Goal: Transaction & Acquisition: Purchase product/service

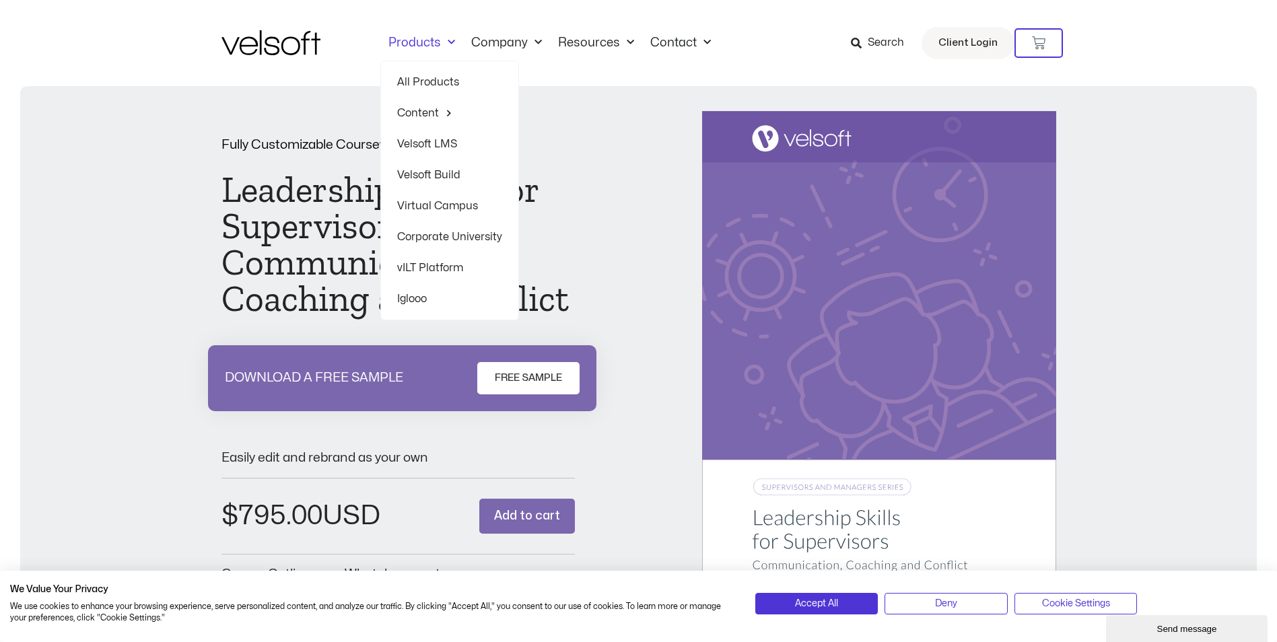
click at [448, 42] on span "Menu" at bounding box center [448, 43] width 14 height 22
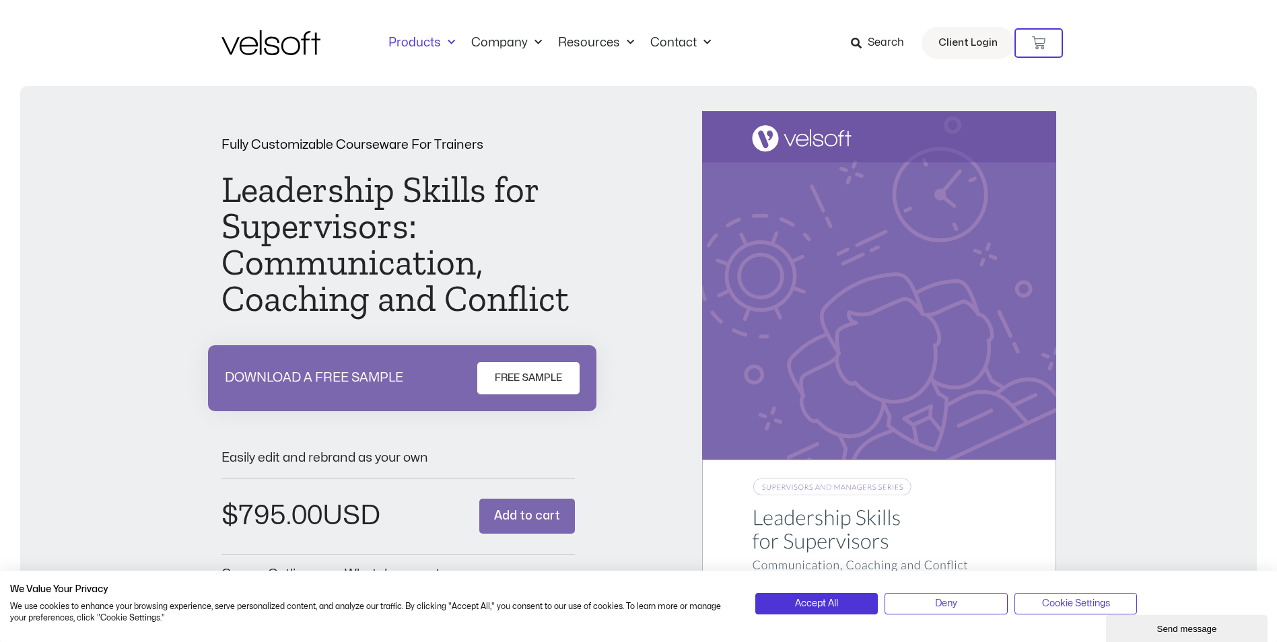
click at [448, 42] on span "Menu" at bounding box center [448, 43] width 14 height 22
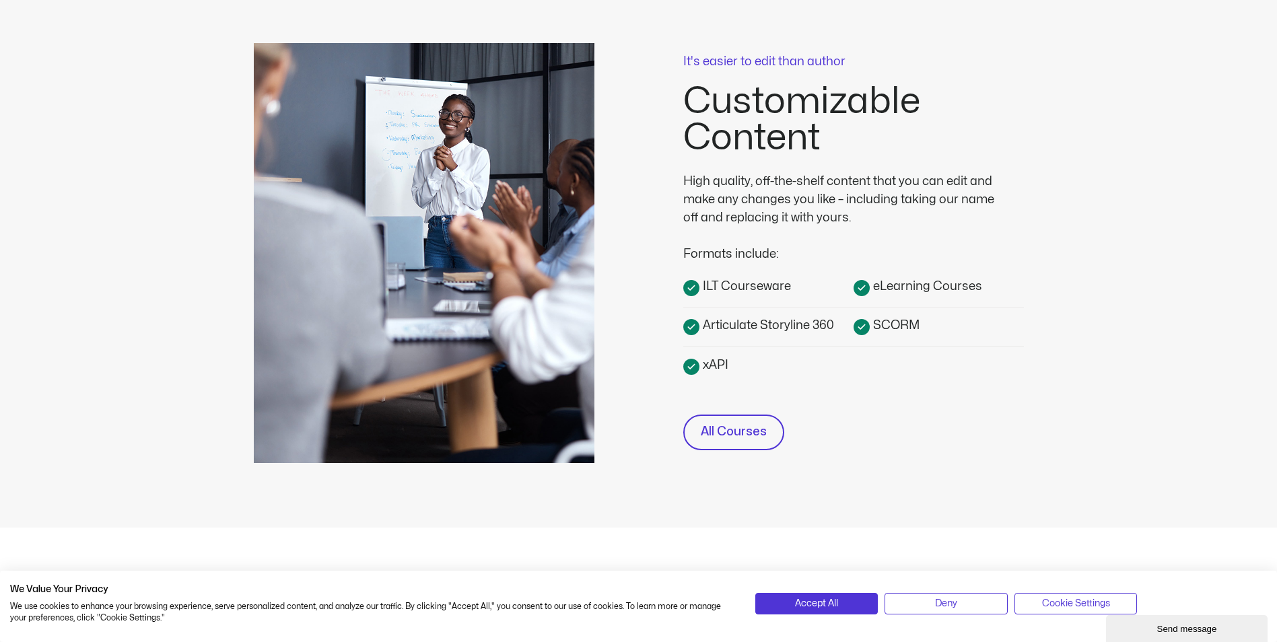
scroll to position [337, 0]
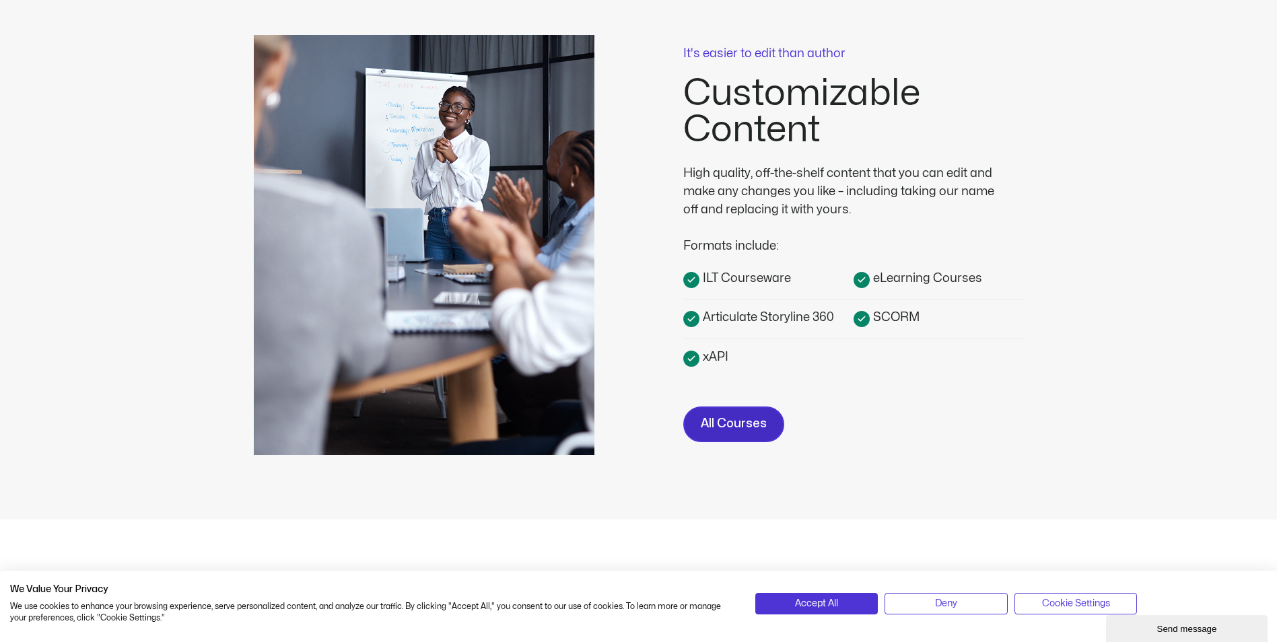
click at [737, 431] on span "All Courses" at bounding box center [734, 425] width 66 height 20
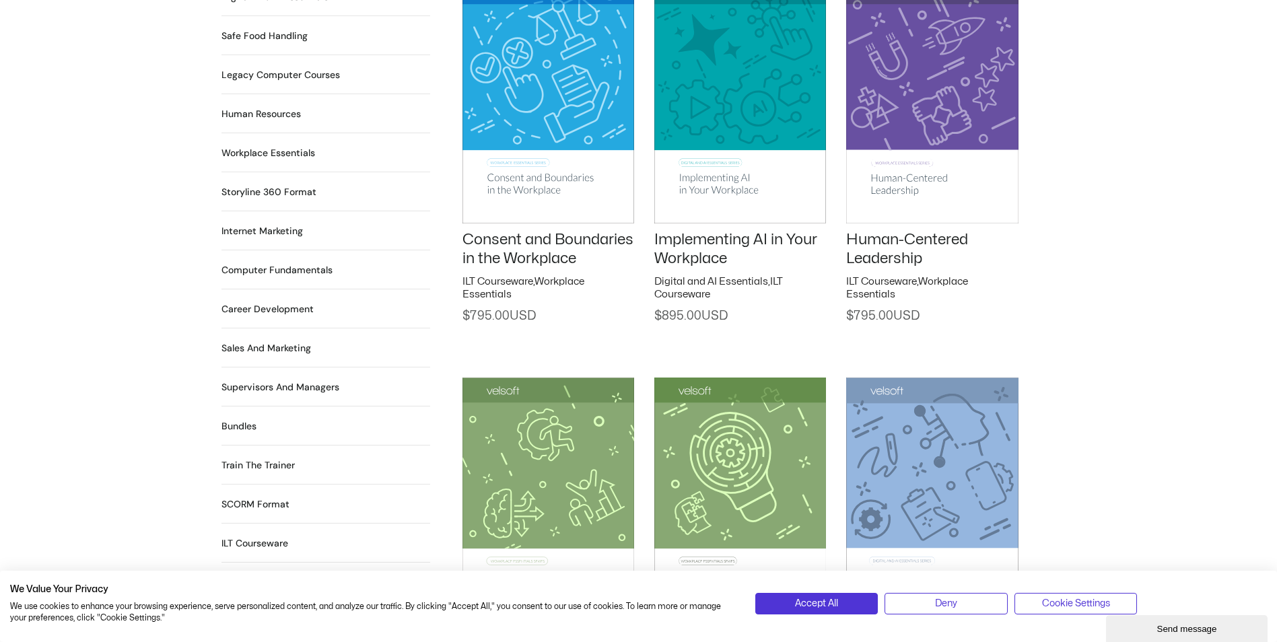
scroll to position [1077, 0]
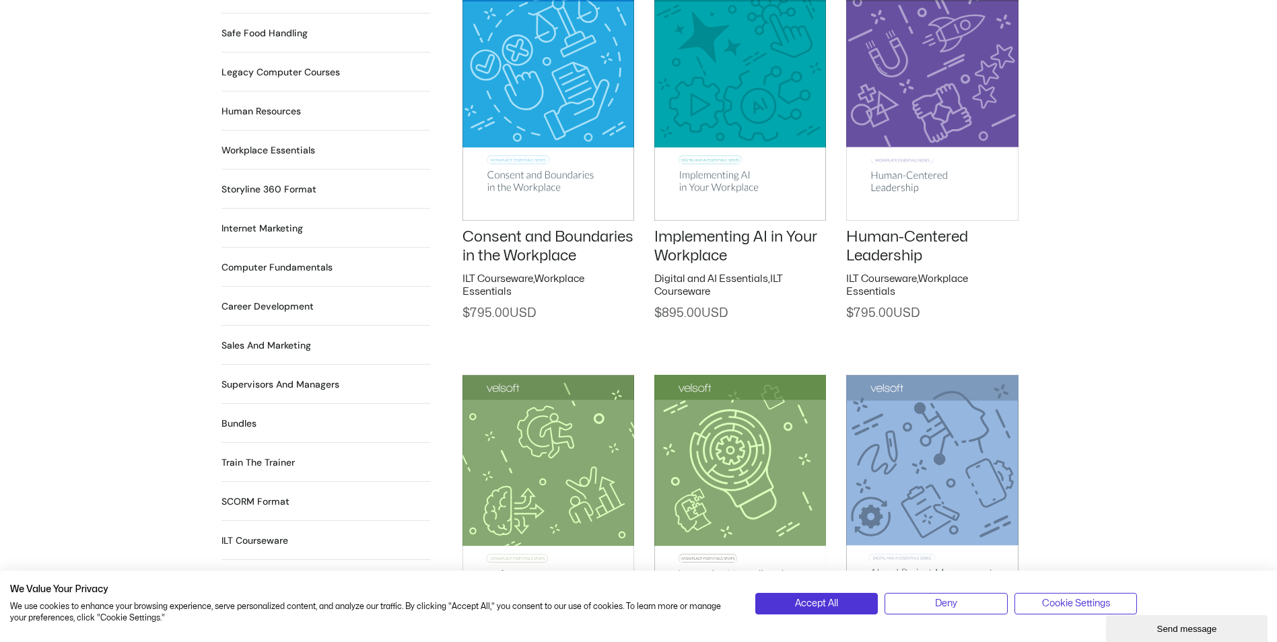
click at [237, 417] on h2 "Bundles 12 Products" at bounding box center [239, 424] width 35 height 14
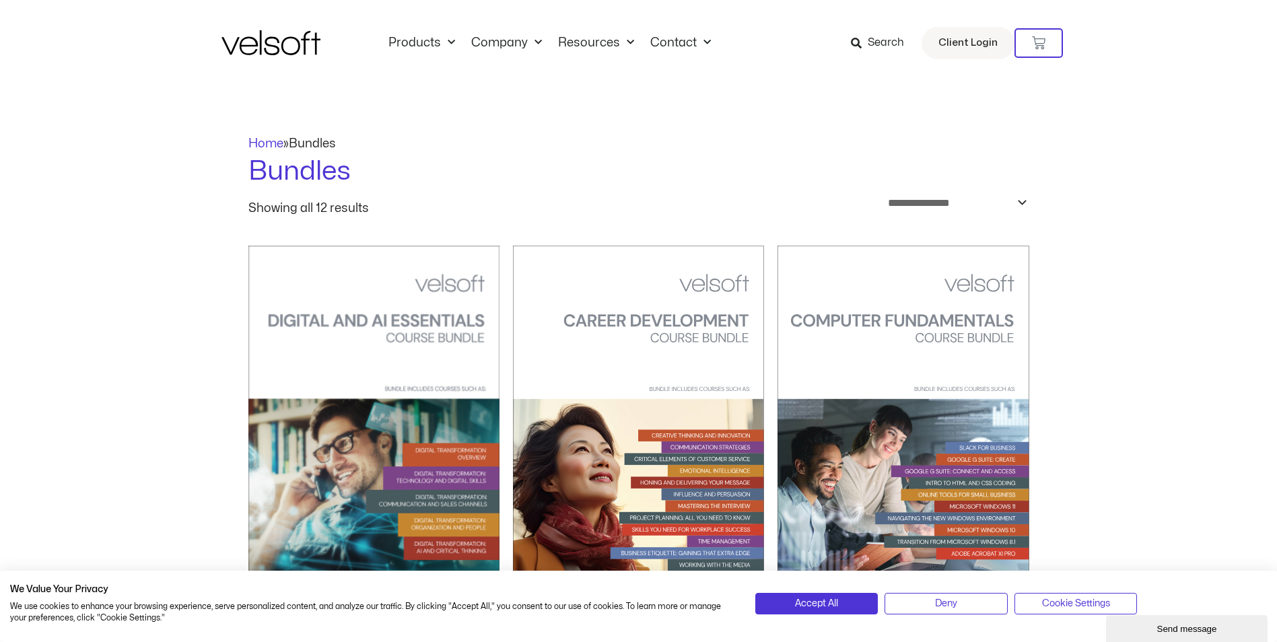
click at [695, 302] on img at bounding box center [638, 424] width 251 height 356
